Goal: Information Seeking & Learning: Learn about a topic

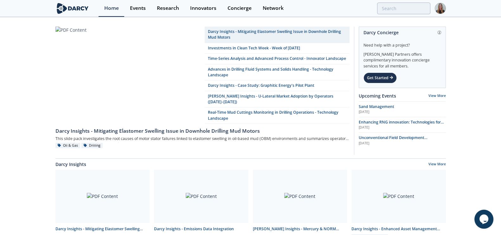
click at [397, 16] on div "Home Events Research Innovators Concierge Network" at bounding box center [271, 8] width 347 height 17
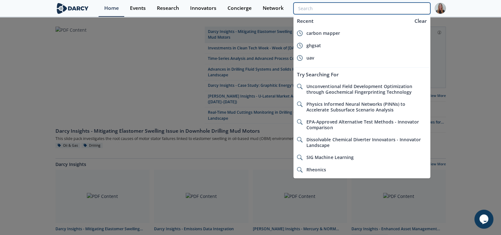
click at [399, 12] on input "search" at bounding box center [361, 9] width 136 height 12
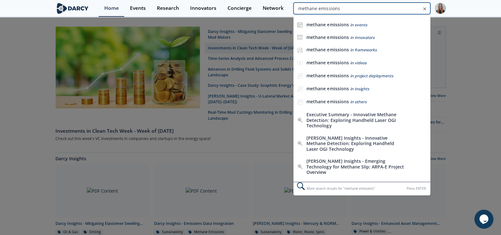
type input "methane emissions"
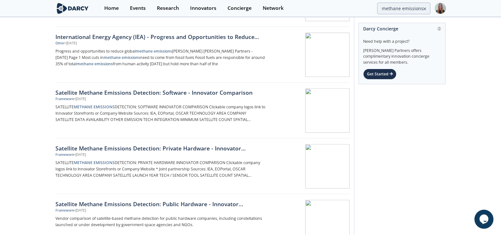
scroll to position [228, 0]
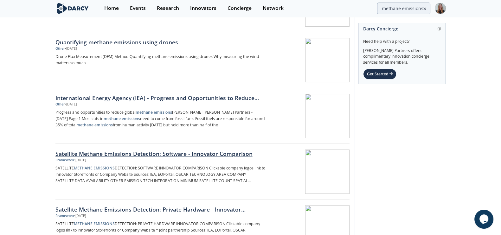
click at [204, 153] on div "Satellite Methane Emissions Detection: Software - Innovator Comparison" at bounding box center [160, 153] width 210 height 8
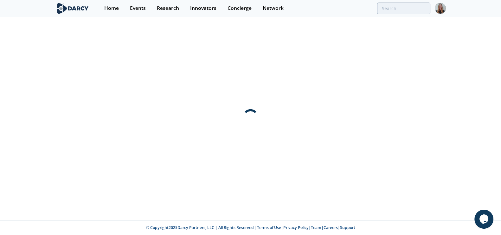
scroll to position [0, 0]
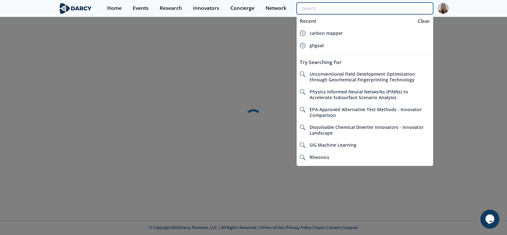
click at [407, 13] on input "search" at bounding box center [364, 9] width 136 height 12
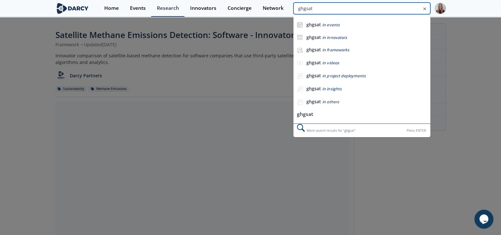
type input "ghgsat"
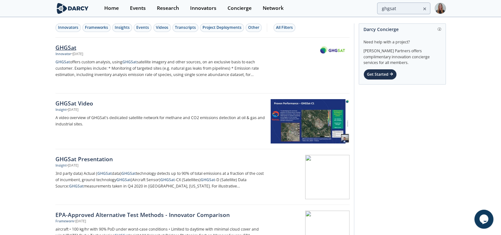
click at [78, 61] on p "GHGSat offers custom analysis, using GHGSat satellite imagery and other sources…" at bounding box center [160, 68] width 210 height 19
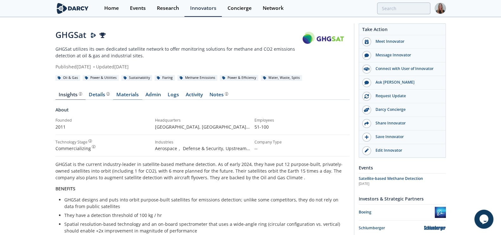
click at [127, 92] on link "Materials" at bounding box center [127, 96] width 29 height 8
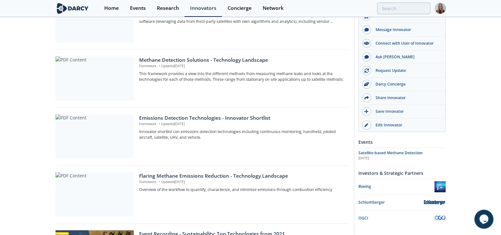
scroll to position [309, 0]
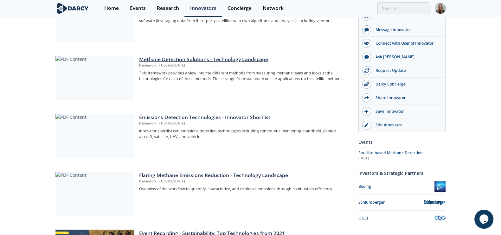
click at [156, 91] on div "Methane Detection Solutions - Technology Landscape Framework • Updated [DATE] T…" at bounding box center [241, 78] width 205 height 44
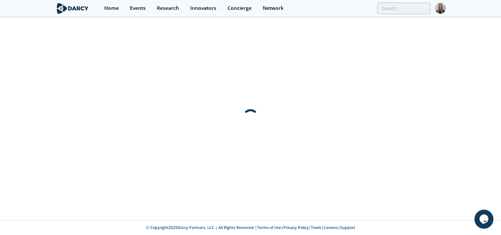
scroll to position [0, 0]
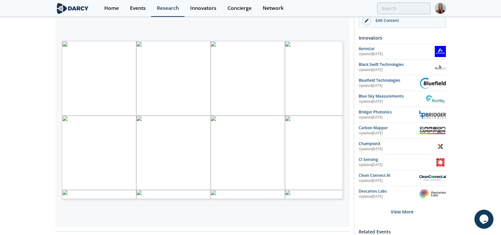
scroll to position [129, 0]
